Goal: Information Seeking & Learning: Learn about a topic

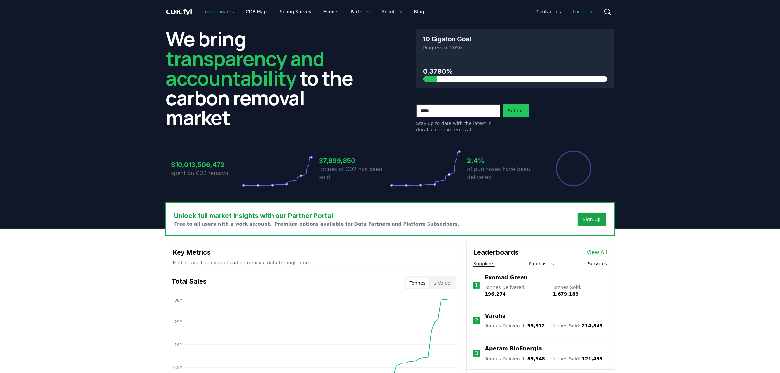
click at [205, 12] on link "Leaderboards" at bounding box center [218, 12] width 42 height 12
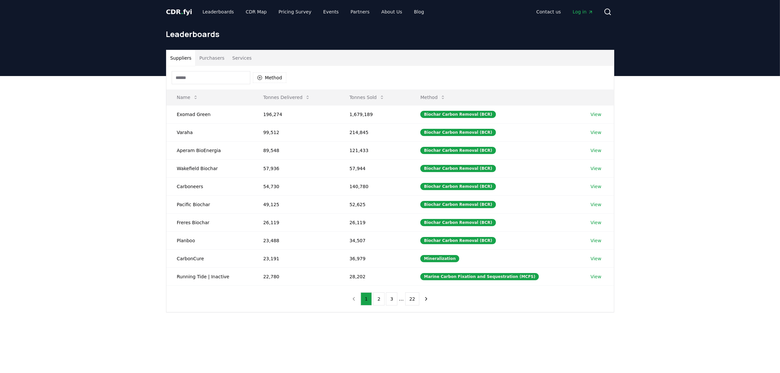
click at [203, 53] on button "Purchasers" at bounding box center [211, 58] width 33 height 16
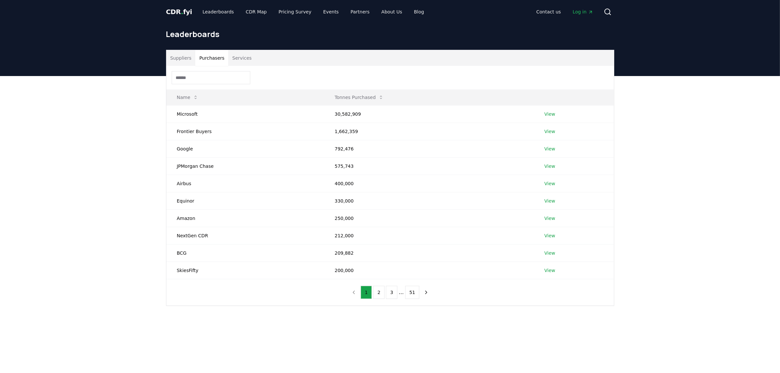
click at [235, 58] on button "Services" at bounding box center [241, 58] width 27 height 16
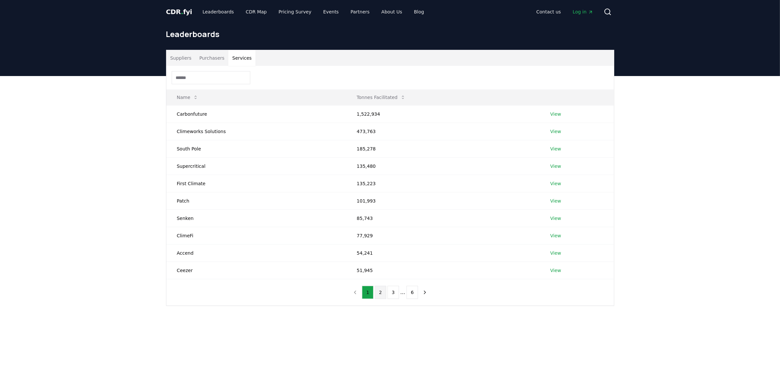
click at [379, 294] on button "2" at bounding box center [380, 292] width 11 height 13
click at [394, 293] on button "3" at bounding box center [393, 292] width 11 height 13
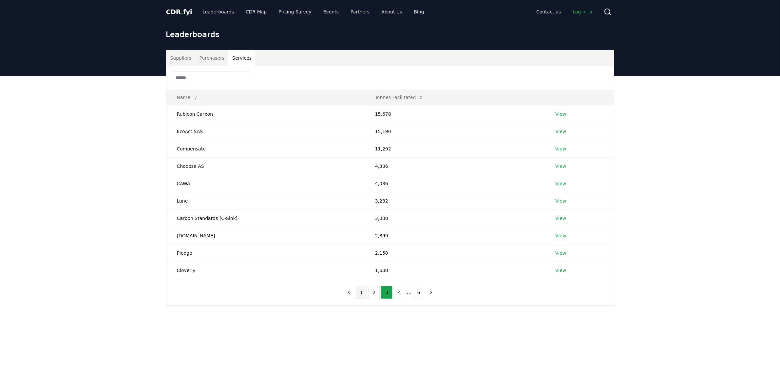
click at [360, 293] on button "1" at bounding box center [361, 292] width 11 height 13
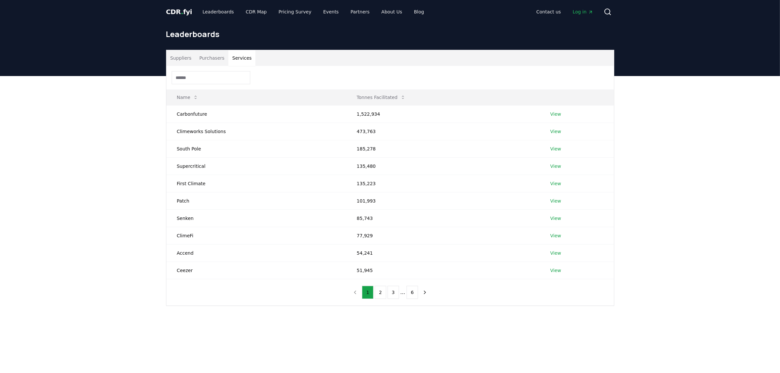
click at [220, 58] on button "Purchasers" at bounding box center [211, 58] width 33 height 16
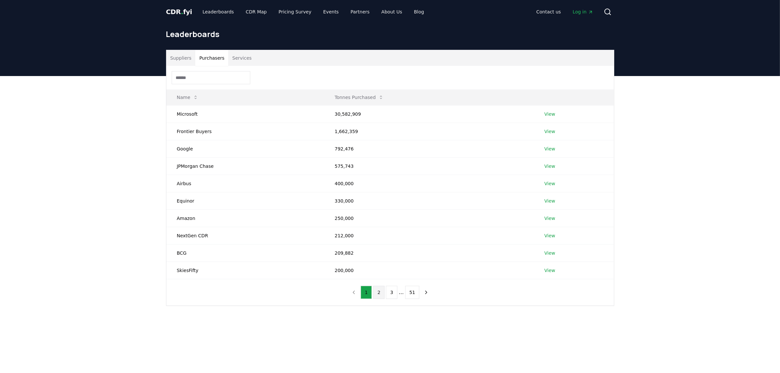
click at [379, 292] on button "2" at bounding box center [378, 292] width 11 height 13
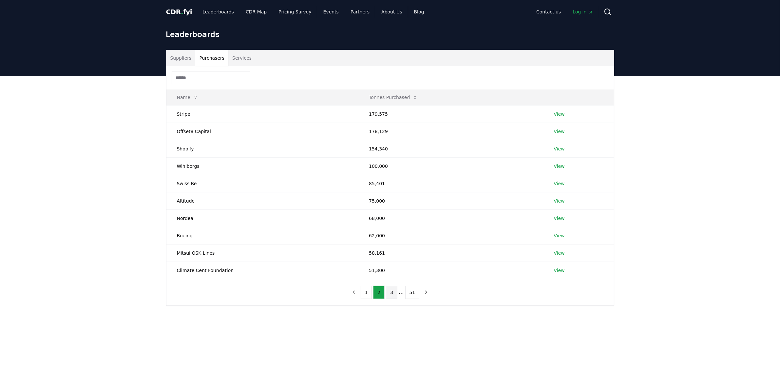
click at [391, 292] on button "3" at bounding box center [391, 292] width 11 height 13
click at [415, 292] on button "51" at bounding box center [419, 292] width 14 height 13
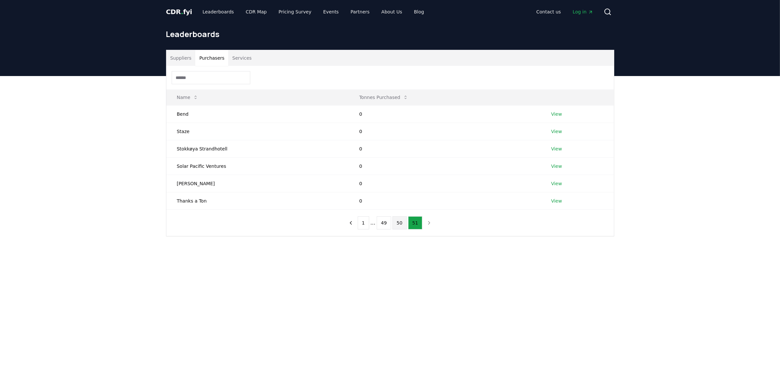
click at [403, 227] on button "50" at bounding box center [400, 222] width 14 height 13
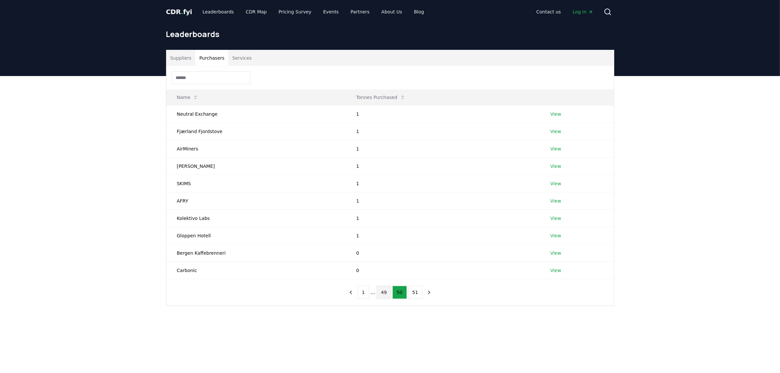
click at [384, 289] on button "49" at bounding box center [384, 292] width 14 height 13
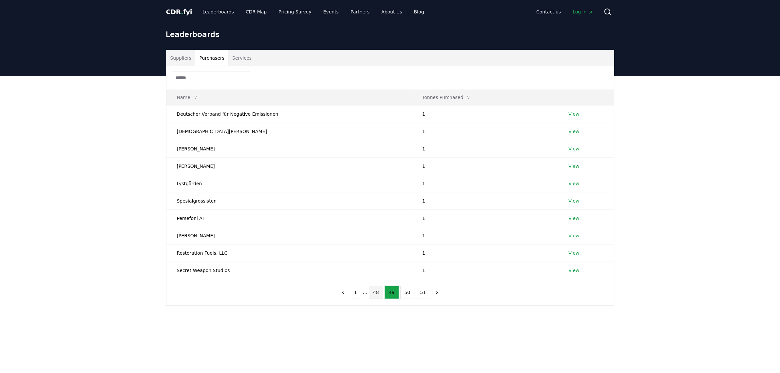
click at [376, 293] on button "48" at bounding box center [376, 292] width 14 height 13
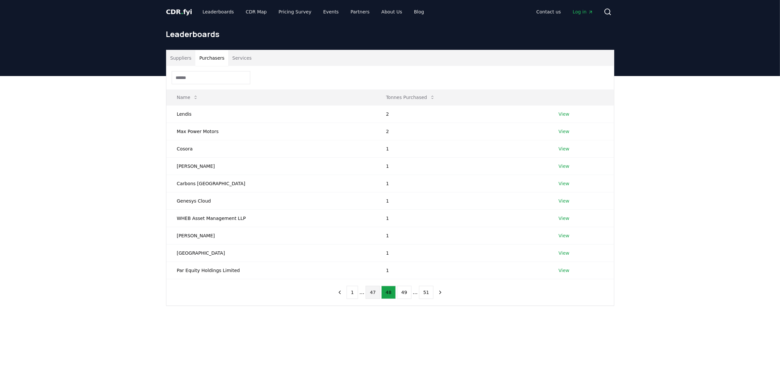
click at [374, 294] on button "47" at bounding box center [373, 292] width 14 height 13
click at [374, 294] on button "46" at bounding box center [373, 292] width 14 height 13
click at [374, 294] on button "45" at bounding box center [373, 292] width 14 height 13
click at [374, 294] on button "44" at bounding box center [373, 292] width 14 height 13
click at [374, 294] on button "43" at bounding box center [373, 292] width 14 height 13
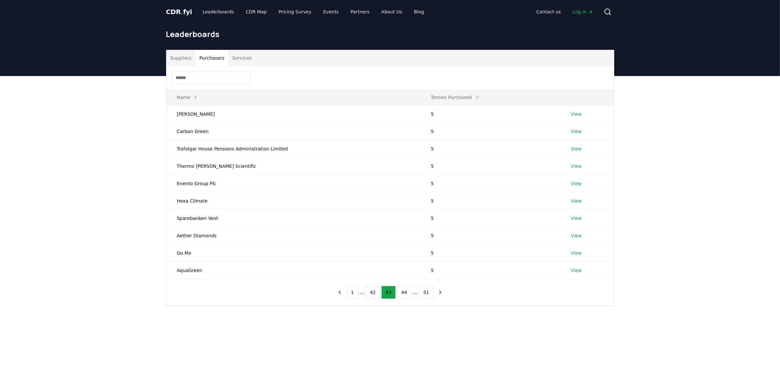
click at [374, 294] on button "42" at bounding box center [373, 292] width 14 height 13
click at [374, 294] on button "41" at bounding box center [373, 292] width 14 height 13
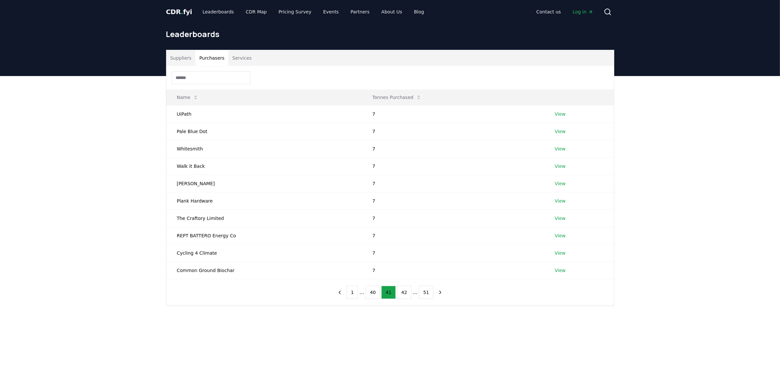
click at [374, 294] on button "40" at bounding box center [373, 292] width 14 height 13
click at [374, 294] on button "39" at bounding box center [373, 292] width 14 height 13
click at [374, 294] on button "38" at bounding box center [373, 292] width 14 height 13
click at [374, 294] on button "37" at bounding box center [373, 292] width 14 height 13
click at [374, 294] on button "36" at bounding box center [373, 292] width 14 height 13
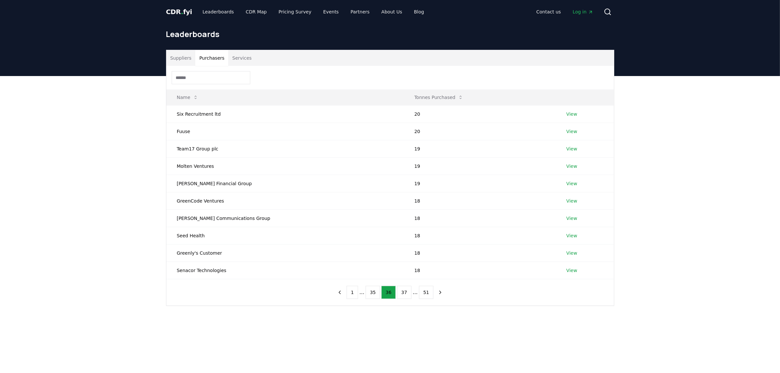
click at [374, 294] on button "35" at bounding box center [373, 292] width 14 height 13
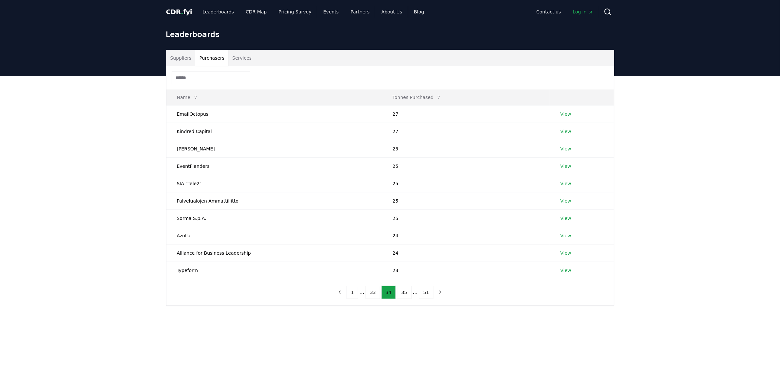
click at [374, 294] on button "33" at bounding box center [373, 292] width 14 height 13
click at [374, 294] on button "32" at bounding box center [373, 292] width 14 height 13
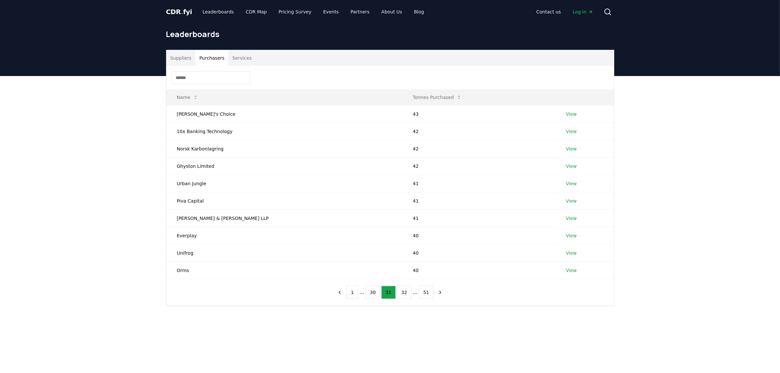
click at [374, 294] on button "30" at bounding box center [373, 292] width 14 height 13
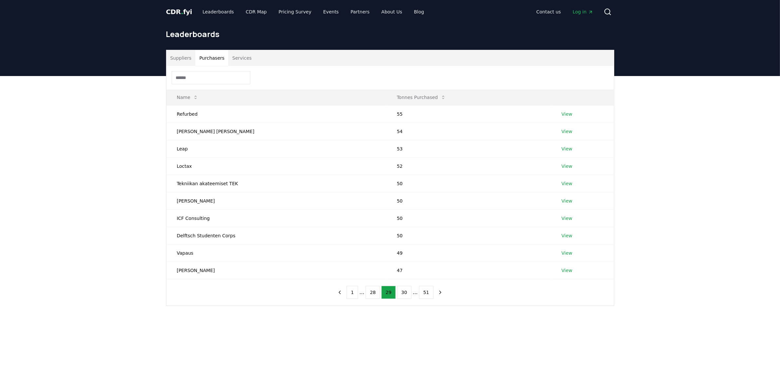
click at [374, 294] on button "28" at bounding box center [373, 292] width 14 height 13
click at [374, 294] on button "27" at bounding box center [373, 292] width 14 height 13
click at [374, 294] on button "26" at bounding box center [373, 292] width 14 height 13
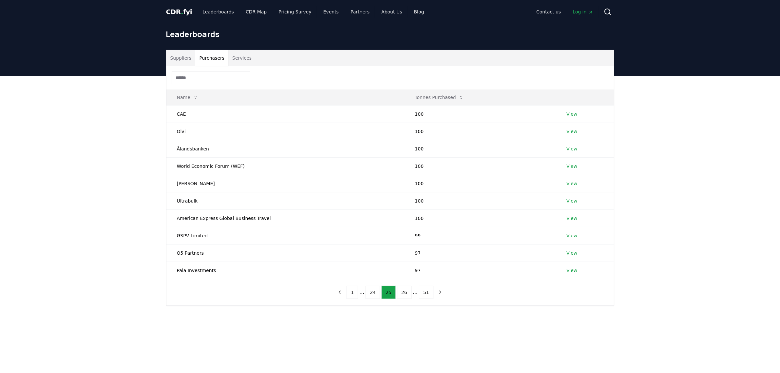
click at [374, 294] on button "24" at bounding box center [373, 292] width 14 height 13
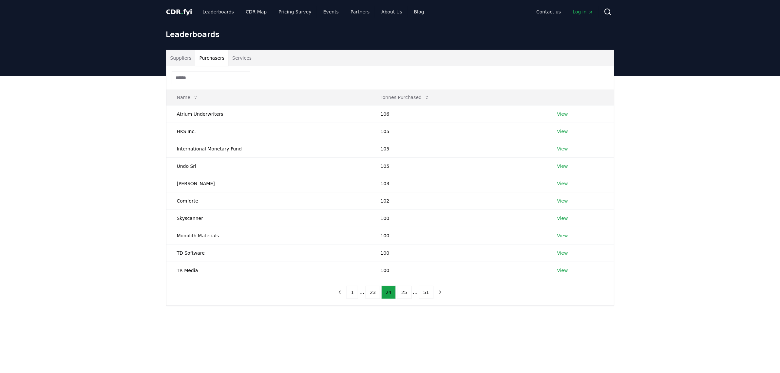
click at [374, 294] on button "23" at bounding box center [373, 292] width 14 height 13
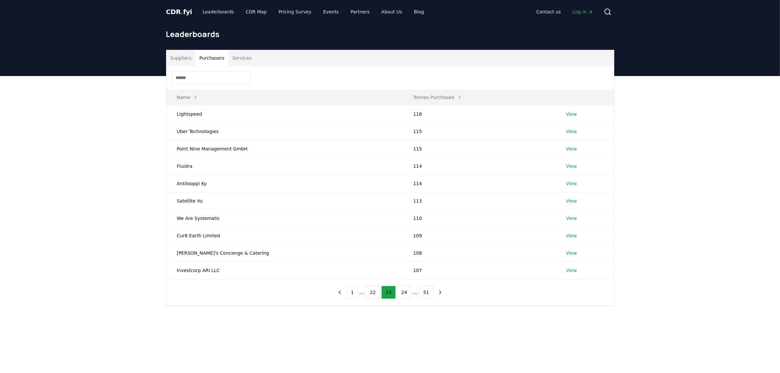
click at [374, 294] on button "22" at bounding box center [373, 292] width 14 height 13
click at [375, 294] on button "21" at bounding box center [373, 292] width 14 height 13
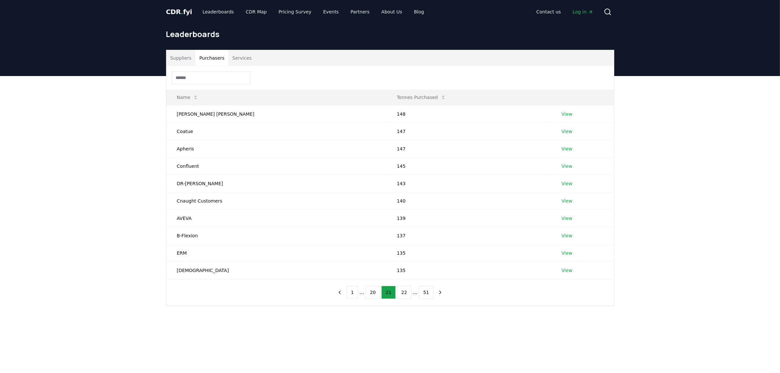
click at [375, 294] on button "20" at bounding box center [373, 292] width 14 height 13
click at [375, 294] on button "19" at bounding box center [373, 292] width 14 height 13
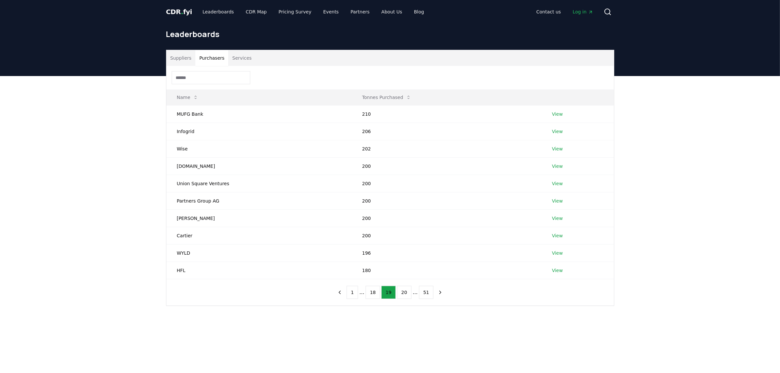
click at [375, 294] on button "18" at bounding box center [373, 292] width 14 height 13
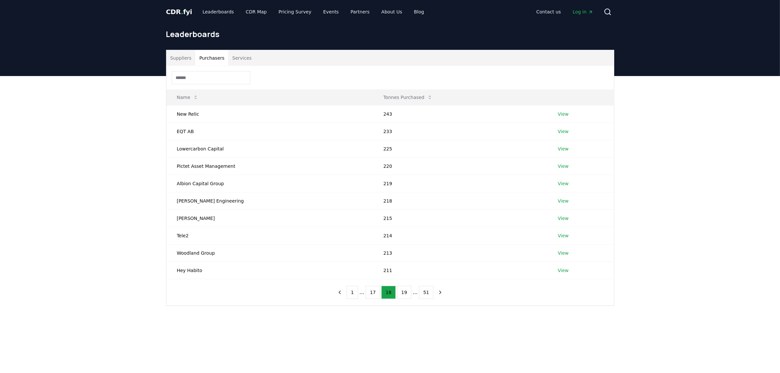
click at [375, 294] on button "17" at bounding box center [373, 292] width 14 height 13
click at [375, 294] on button "16" at bounding box center [373, 292] width 14 height 13
click at [375, 294] on button "15" at bounding box center [373, 292] width 14 height 13
click at [375, 294] on button "14" at bounding box center [373, 292] width 14 height 13
click at [375, 294] on button "13" at bounding box center [373, 292] width 14 height 13
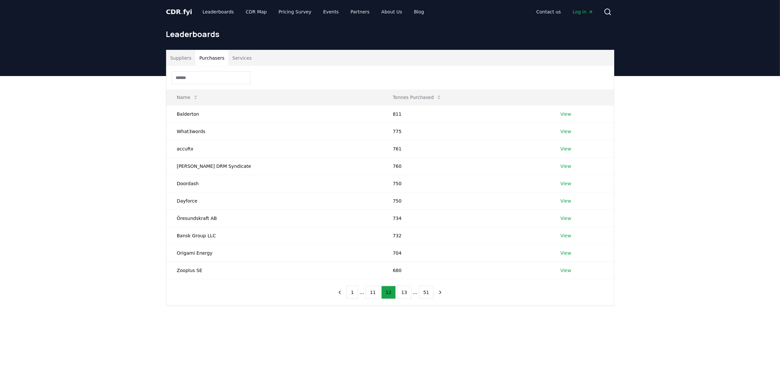
click at [375, 294] on button "11" at bounding box center [373, 292] width 14 height 13
click at [375, 294] on button "10" at bounding box center [373, 292] width 14 height 13
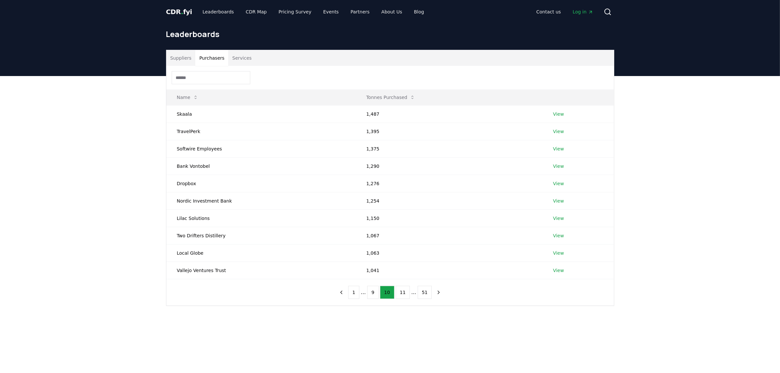
click at [375, 294] on button "9" at bounding box center [372, 292] width 11 height 13
click at [375, 294] on button "8" at bounding box center [374, 292] width 11 height 13
click at [375, 294] on button "7" at bounding box center [375, 292] width 11 height 13
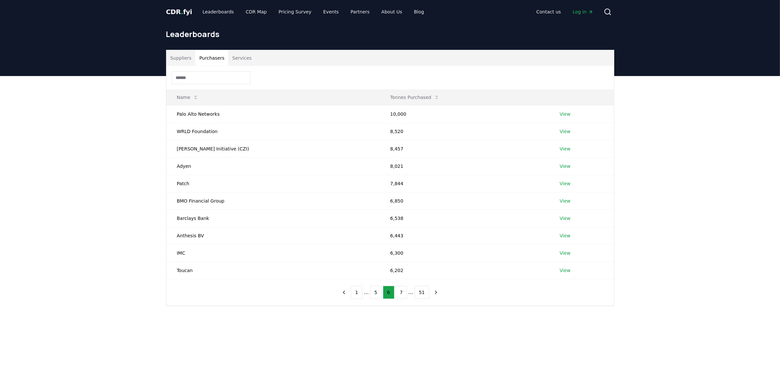
click at [375, 294] on button "5" at bounding box center [375, 292] width 11 height 13
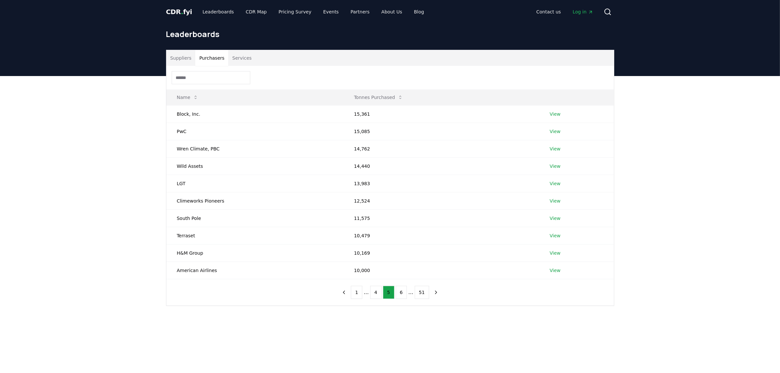
click at [375, 294] on button "4" at bounding box center [375, 292] width 11 height 13
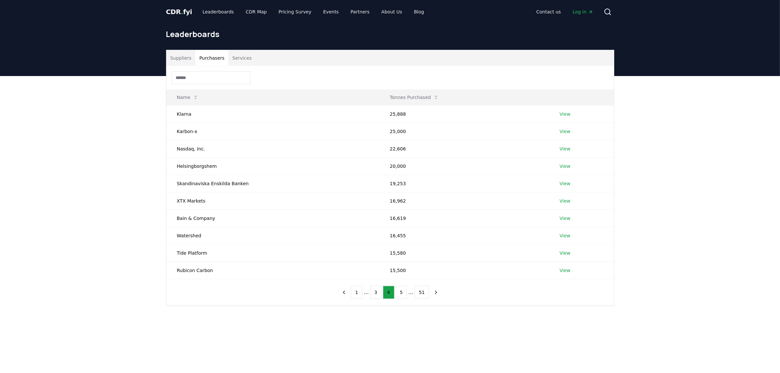
click at [375, 294] on button "3" at bounding box center [375, 292] width 11 height 13
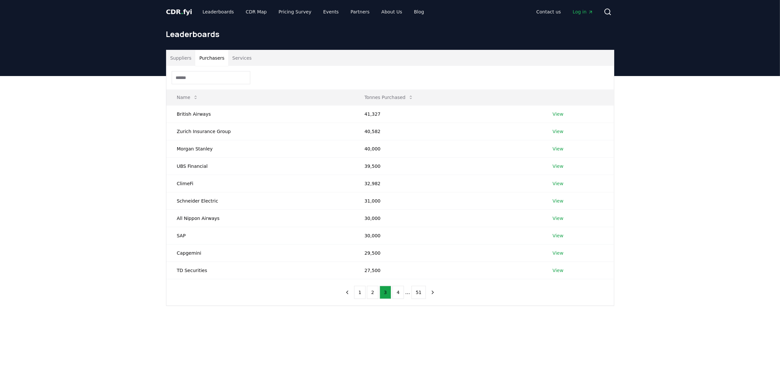
click at [375, 294] on button "2" at bounding box center [372, 292] width 11 height 13
click at [375, 294] on button "2" at bounding box center [378, 292] width 11 height 13
click at [370, 294] on button "1" at bounding box center [366, 292] width 11 height 13
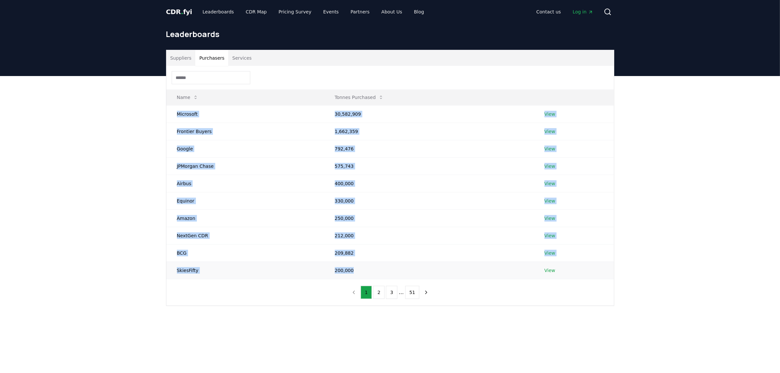
drag, startPoint x: 175, startPoint y: 113, endPoint x: 388, endPoint y: 263, distance: 260.4
click at [388, 263] on tbody "Microsoft 30,582,909 View Frontier Buyers 1,662,359 View Google 792,476 View JP…" at bounding box center [390, 192] width 448 height 174
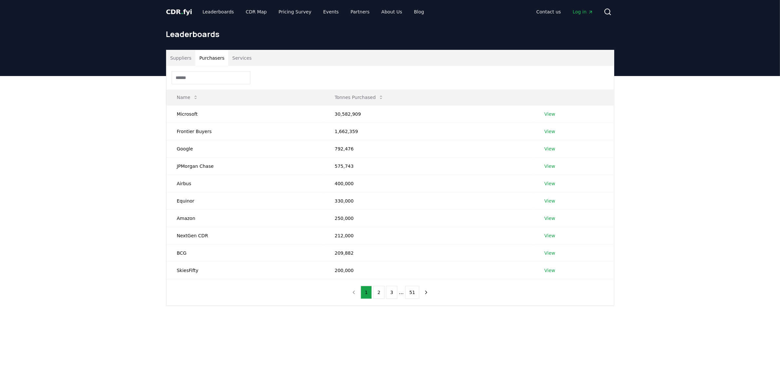
click at [766, 179] on div "Suppliers Purchasers Services Name Tonnes Purchased Microsoft 30,582,909 View F…" at bounding box center [390, 204] width 780 height 256
click at [381, 294] on button "2" at bounding box center [378, 292] width 11 height 13
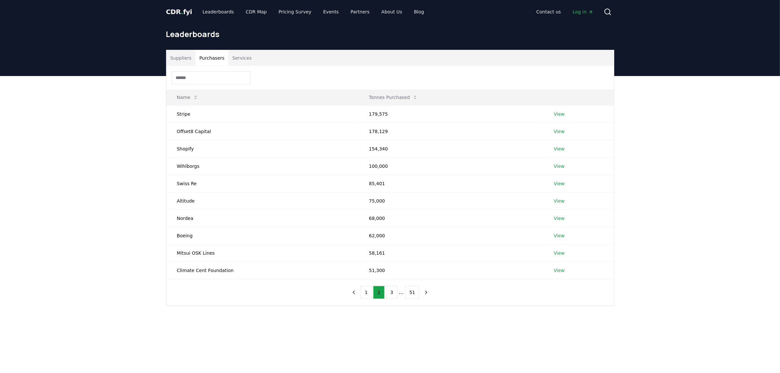
drag, startPoint x: 722, startPoint y: 219, endPoint x: 716, endPoint y: 219, distance: 5.2
click at [722, 219] on div "Suppliers Purchasers Services Name Tonnes Purchased Stripe 179,575 View Offset8…" at bounding box center [390, 204] width 780 height 256
click at [367, 292] on button "1" at bounding box center [366, 292] width 11 height 13
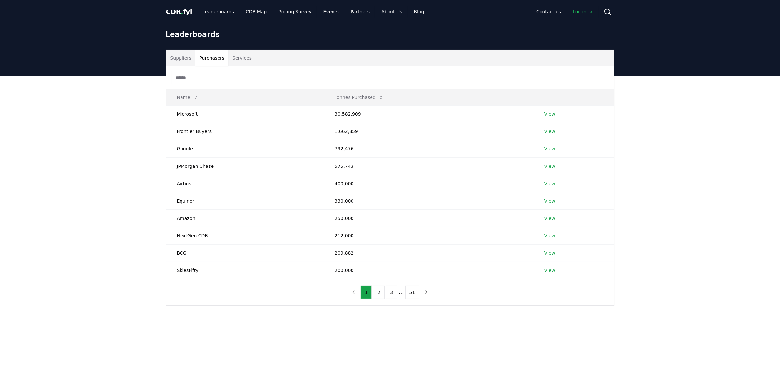
click at [449, 347] on main "Suppliers Purchasers Services Name Tonnes Purchased Microsoft 30,582,909 View F…" at bounding box center [390, 262] width 780 height 373
